Goal: Task Accomplishment & Management: Use online tool/utility

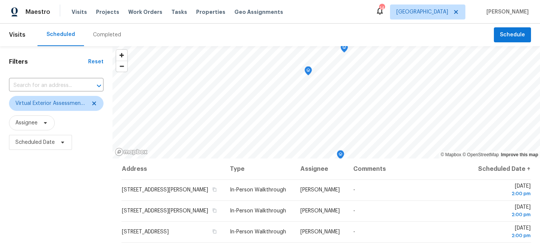
click at [168, 4] on div "Maestro Visits Projects Work Orders Tasks Properties Geo Assignments 14 Jackson…" at bounding box center [270, 12] width 540 height 24
click at [171, 11] on span "Tasks" at bounding box center [179, 11] width 16 height 5
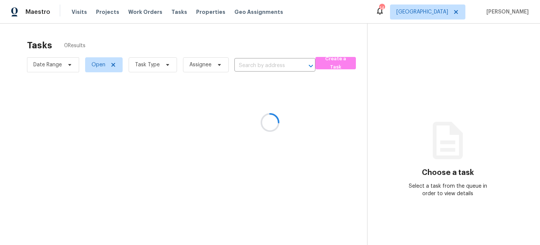
click at [146, 63] on div at bounding box center [270, 122] width 540 height 245
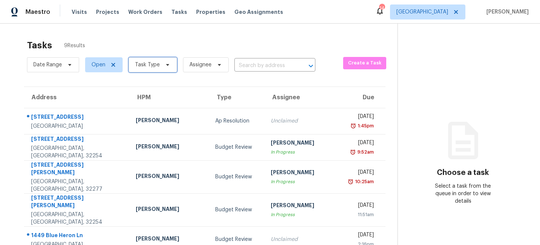
click at [162, 65] on span at bounding box center [166, 65] width 8 height 6
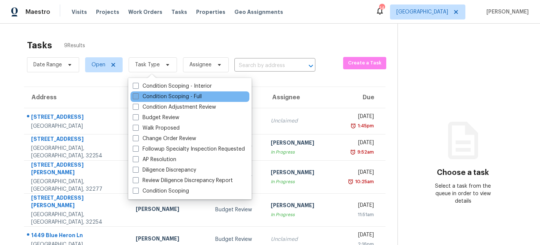
click at [153, 96] on label "Condition Scoping - Full" at bounding box center [167, 96] width 69 height 7
click at [138, 96] on input "Condition Scoping - Full" at bounding box center [135, 95] width 5 height 5
checkbox input "true"
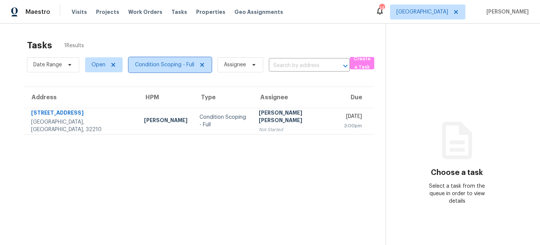
click at [163, 62] on span "Condition Scoping - Full" at bounding box center [164, 64] width 59 height 7
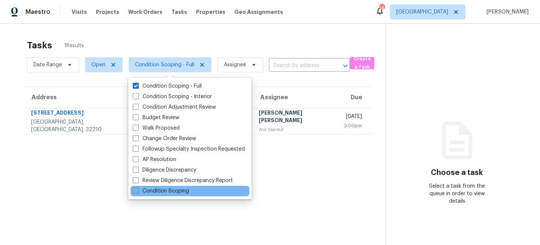
click at [150, 187] on label "Condition Scoping" at bounding box center [161, 190] width 56 height 7
click at [138, 187] on input "Condition Scoping" at bounding box center [135, 189] width 5 height 5
checkbox input "true"
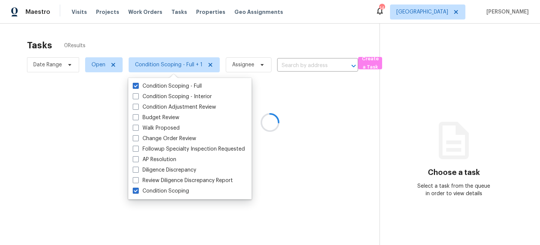
click at [190, 43] on div at bounding box center [270, 122] width 540 height 245
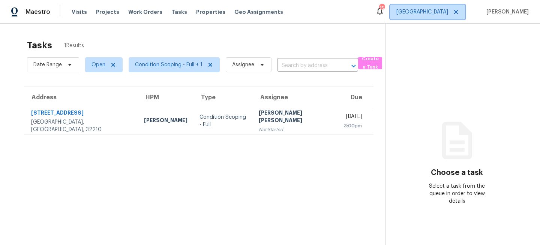
click at [444, 10] on span "[GEOGRAPHIC_DATA]" at bounding box center [422, 11] width 52 height 7
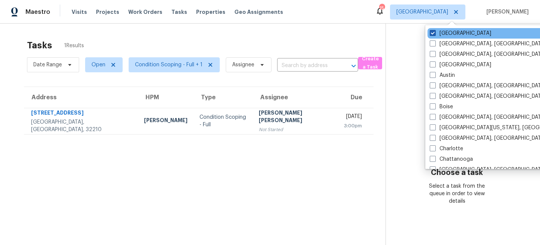
click at [445, 34] on label "Jacksonville" at bounding box center [459, 33] width 61 height 7
click at [434, 34] on input "Jacksonville" at bounding box center [431, 32] width 5 height 5
checkbox input "false"
checkbox input "true"
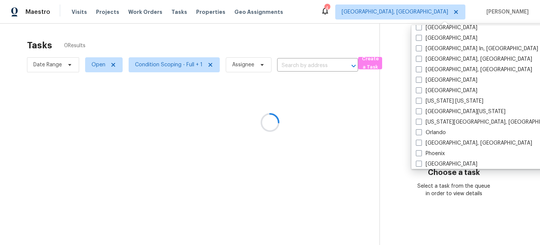
scroll to position [502, 0]
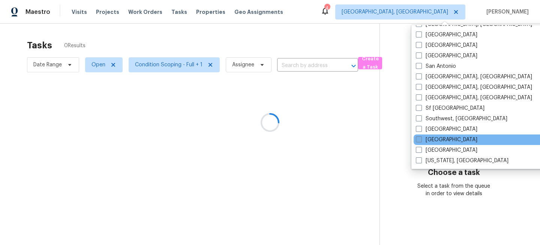
click at [428, 139] on label "[GEOGRAPHIC_DATA]" at bounding box center [446, 139] width 61 height 7
click at [421, 139] on input "[GEOGRAPHIC_DATA]" at bounding box center [418, 138] width 5 height 5
checkbox input "true"
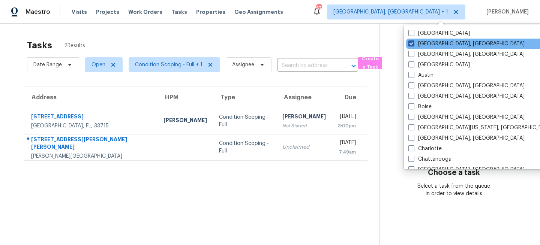
click at [428, 42] on label "Albuquerque, NM" at bounding box center [466, 43] width 116 height 7
click at [413, 42] on input "Albuquerque, NM" at bounding box center [410, 42] width 5 height 5
checkbox input "false"
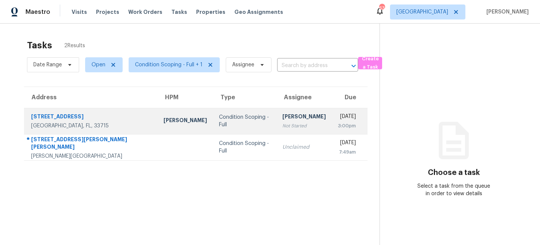
click at [282, 126] on div "Not Started" at bounding box center [303, 125] width 43 height 7
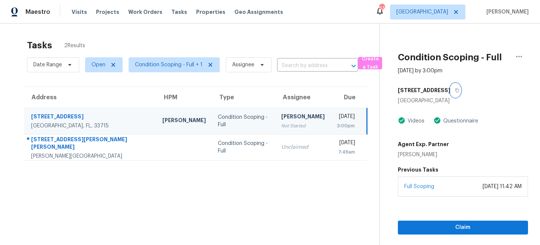
click at [455, 90] on icon "button" at bounding box center [457, 90] width 4 height 4
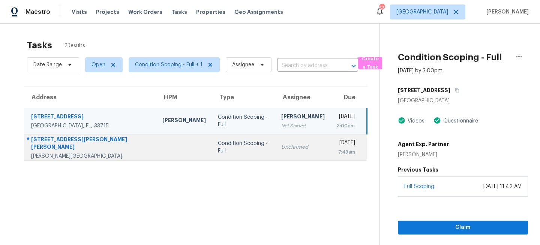
click at [223, 147] on div "Condition Scoping - Full" at bounding box center [243, 147] width 51 height 15
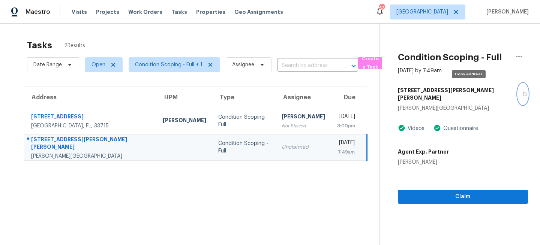
click at [522, 92] on icon "button" at bounding box center [524, 94] width 4 height 4
